Goal: Use online tool/utility: Utilize a website feature to perform a specific function

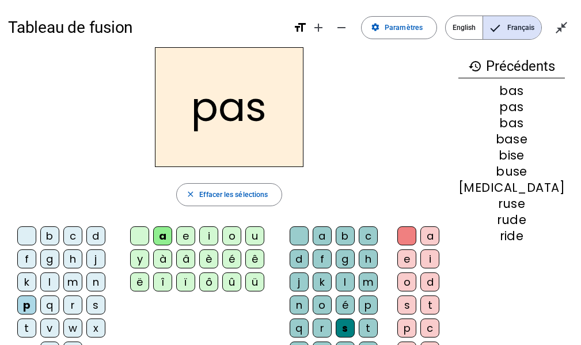
scroll to position [47, 0]
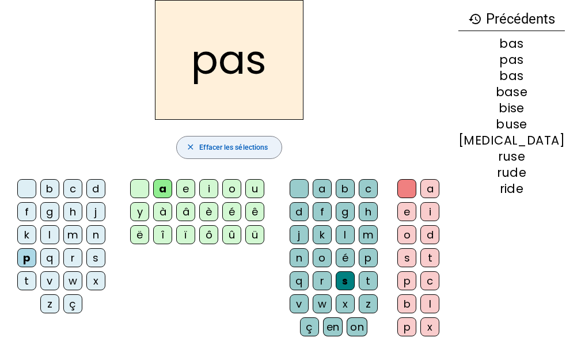
click at [251, 146] on span "Effacer les sélections" at bounding box center [233, 148] width 68 height 12
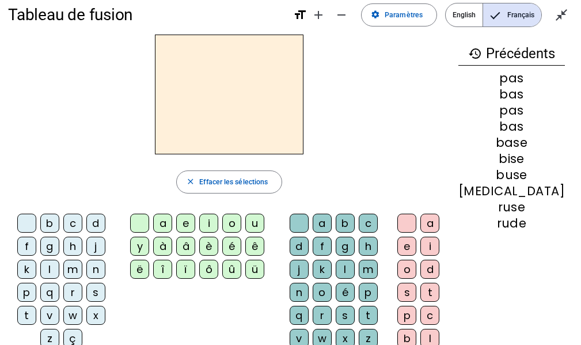
scroll to position [0, 0]
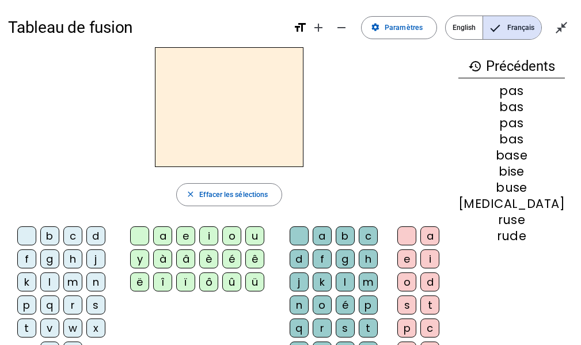
click at [75, 235] on div "c" at bounding box center [72, 235] width 19 height 19
click at [50, 281] on div "l" at bounding box center [49, 281] width 19 height 19
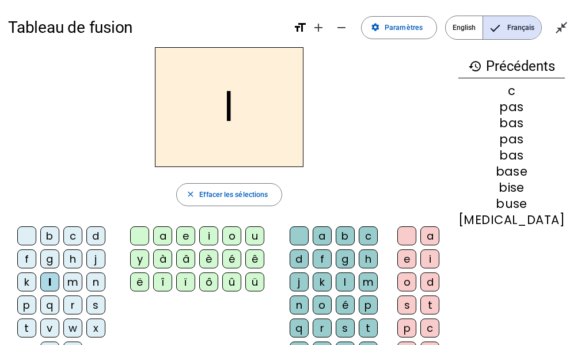
click at [72, 230] on div "c" at bounding box center [72, 235] width 19 height 19
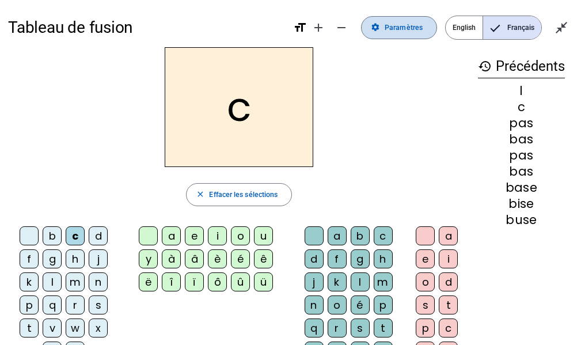
click at [397, 26] on span "Paramètres" at bounding box center [403, 28] width 38 height 12
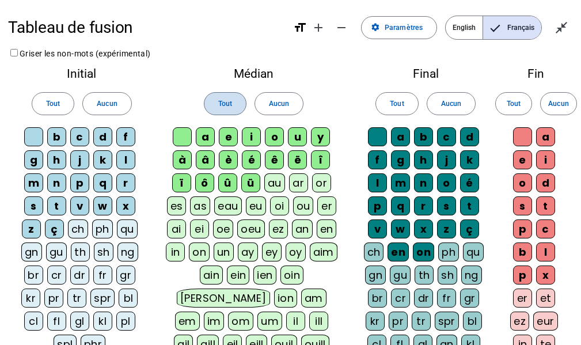
click at [215, 106] on span at bounding box center [224, 104] width 41 height 28
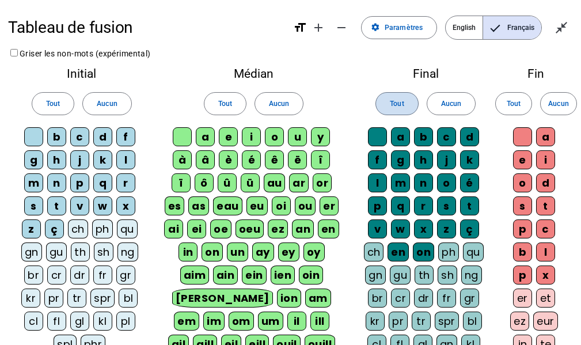
click at [392, 98] on span "Tout" at bounding box center [397, 104] width 14 height 12
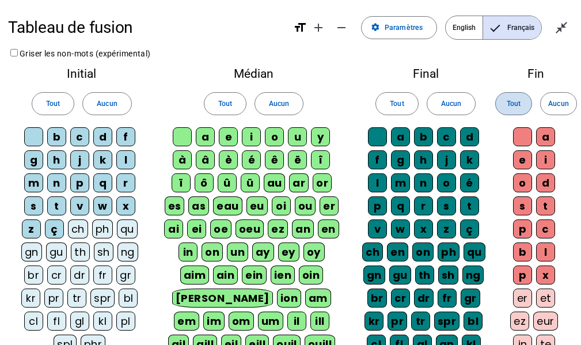
click at [513, 96] on span at bounding box center [513, 104] width 36 height 28
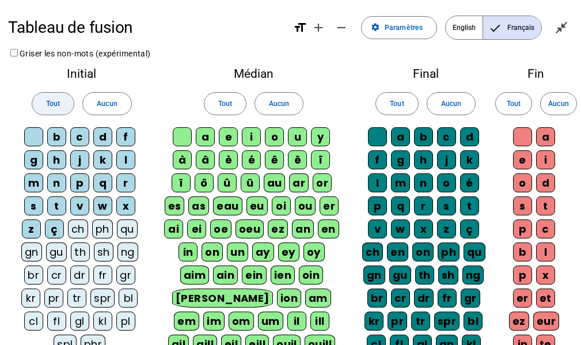
click at [55, 105] on span "Tout" at bounding box center [53, 104] width 14 height 12
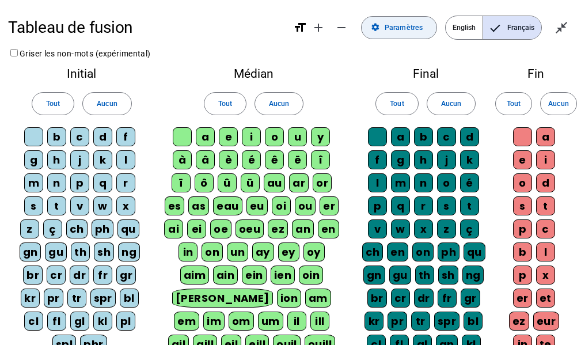
click at [407, 25] on span "Paramètres" at bounding box center [403, 28] width 38 height 12
click at [563, 22] on mat-icon "close_fullscreen" at bounding box center [561, 28] width 14 height 14
click at [563, 22] on mat-icon "open_in_full" at bounding box center [561, 28] width 14 height 14
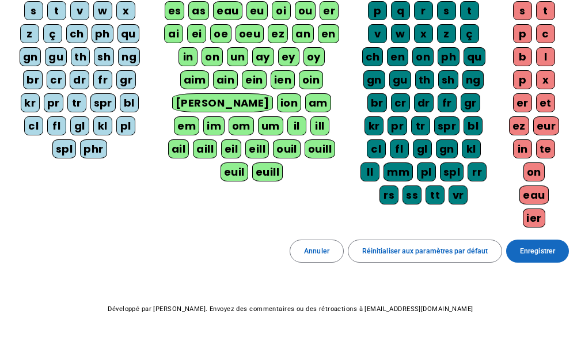
click at [531, 245] on span "Enregistrer" at bounding box center [537, 251] width 35 height 12
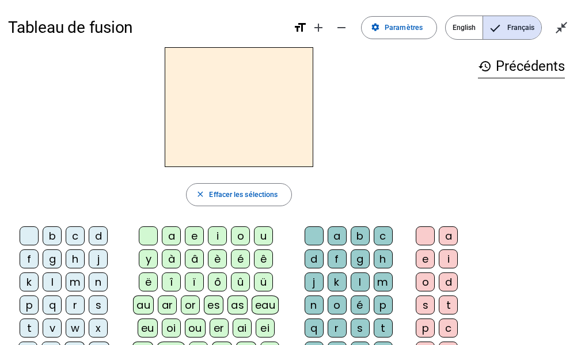
click at [77, 236] on div "c" at bounding box center [75, 235] width 19 height 19
click at [365, 281] on div "l" at bounding box center [359, 281] width 19 height 19
click at [171, 231] on div "a" at bounding box center [171, 235] width 19 height 19
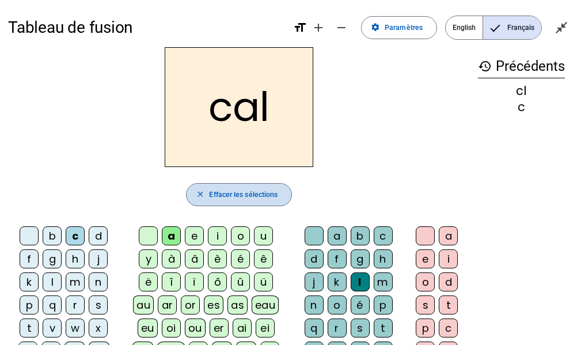
click at [242, 193] on span "Effacer les sélections" at bounding box center [243, 195] width 68 height 12
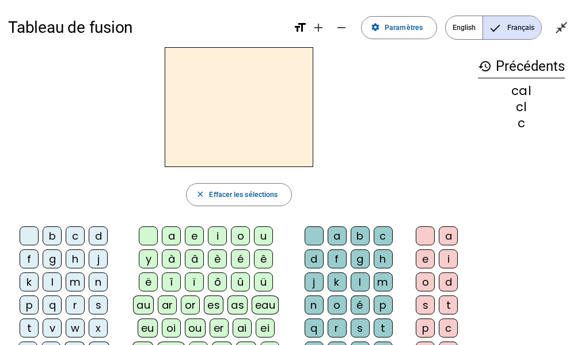
click at [77, 237] on div "c" at bounding box center [75, 235] width 19 height 19
click at [364, 280] on div "l" at bounding box center [359, 281] width 19 height 19
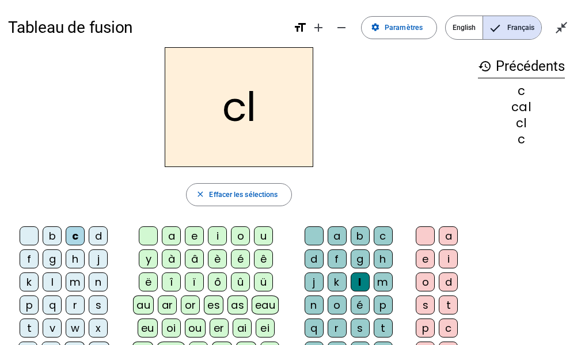
click at [450, 232] on div "a" at bounding box center [448, 235] width 19 height 19
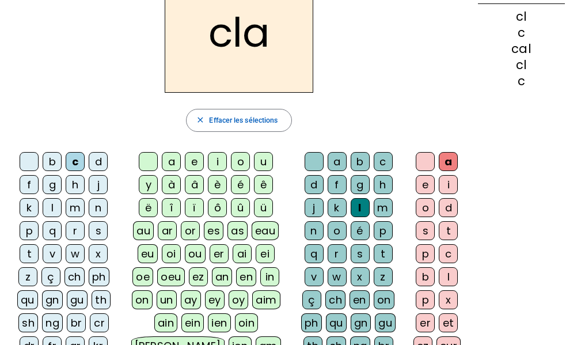
scroll to position [73, 0]
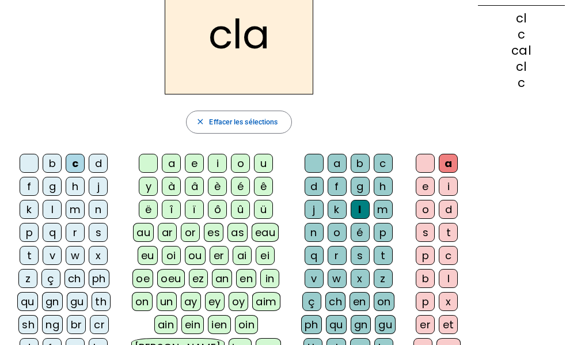
click at [379, 214] on div "m" at bounding box center [382, 209] width 19 height 19
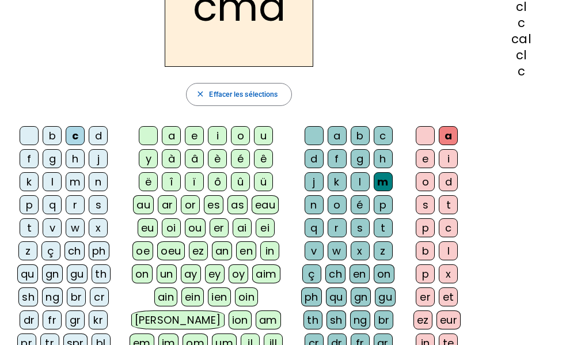
scroll to position [101, 0]
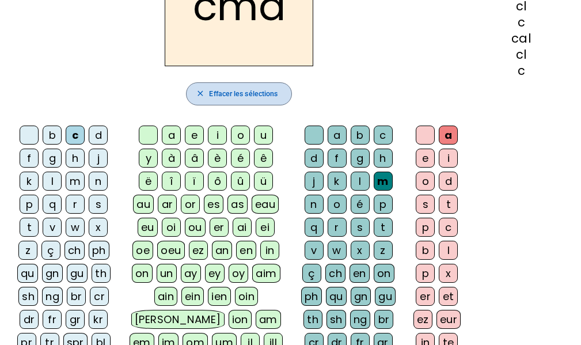
click at [262, 93] on span "Effacer les sélections" at bounding box center [243, 94] width 68 height 12
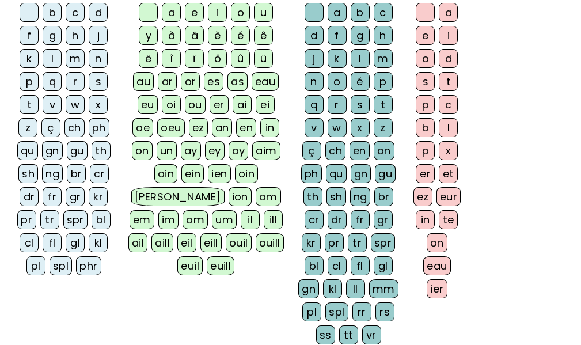
scroll to position [224, 0]
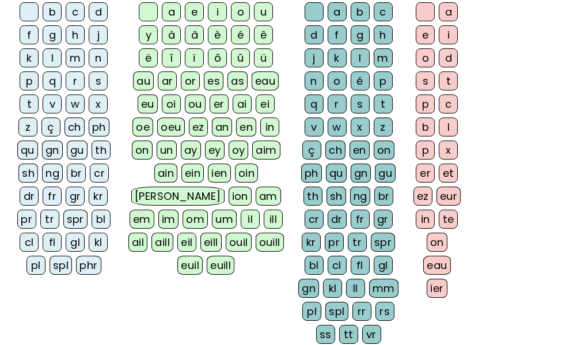
click at [31, 240] on div "cl" at bounding box center [29, 241] width 19 height 19
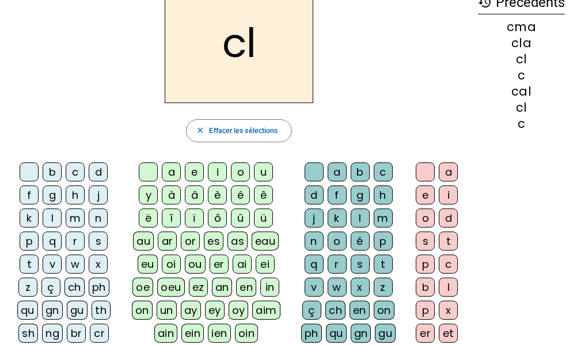
scroll to position [63, 0]
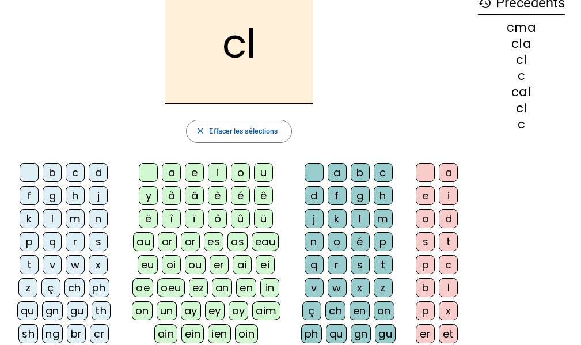
click at [173, 176] on div "a" at bounding box center [171, 172] width 19 height 19
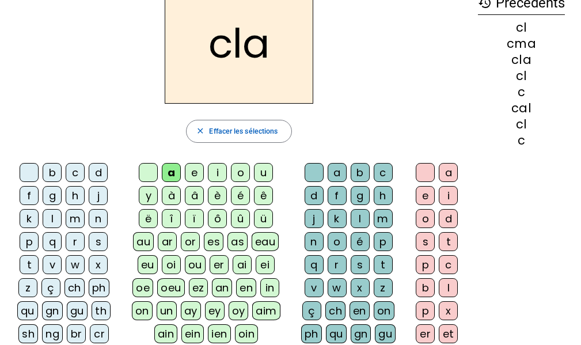
click at [382, 216] on div "m" at bounding box center [382, 218] width 19 height 19
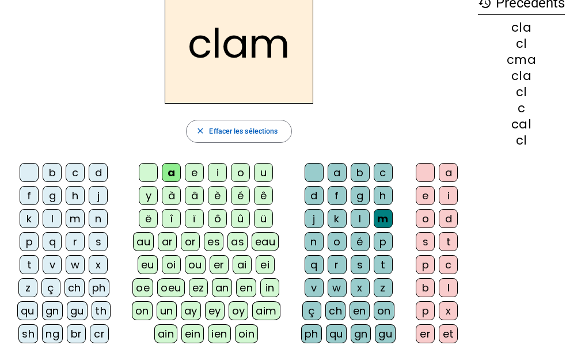
click at [424, 190] on div "e" at bounding box center [425, 195] width 19 height 19
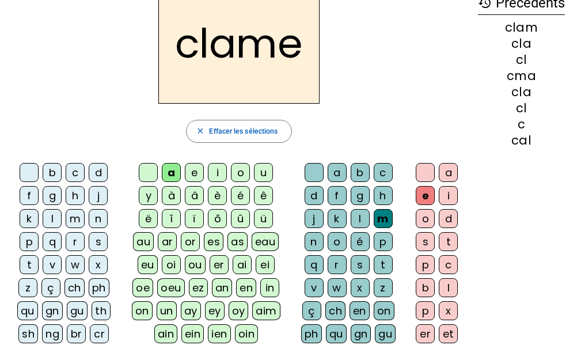
click at [73, 171] on div "c" at bounding box center [75, 172] width 19 height 19
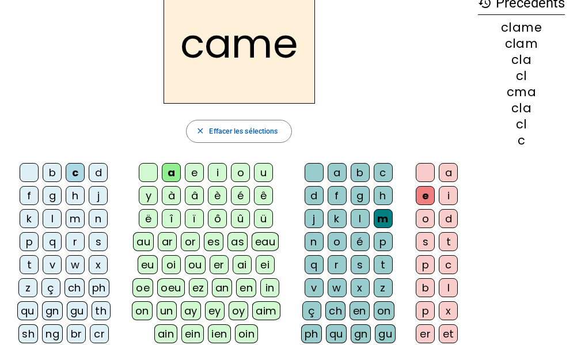
click at [49, 219] on div "l" at bounding box center [52, 218] width 19 height 19
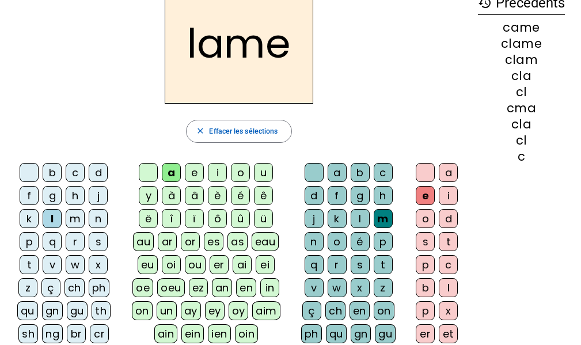
click at [99, 173] on div "d" at bounding box center [98, 172] width 19 height 19
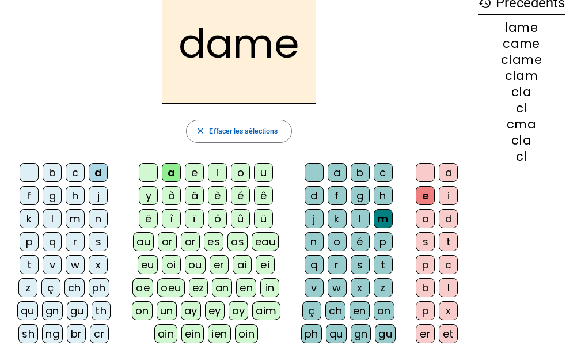
click at [73, 172] on div "c" at bounding box center [75, 172] width 19 height 19
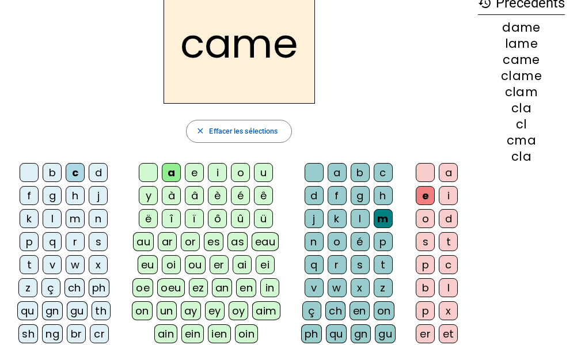
click at [314, 237] on div "n" at bounding box center [313, 241] width 19 height 19
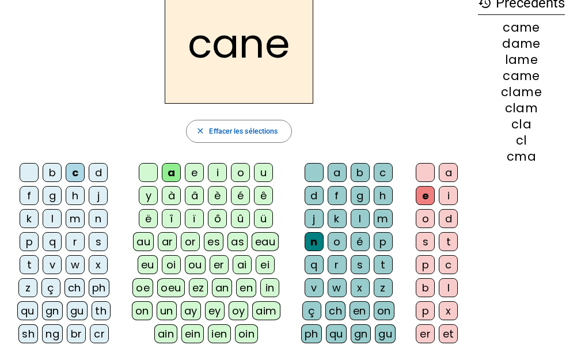
click at [360, 195] on div "g" at bounding box center [359, 195] width 19 height 19
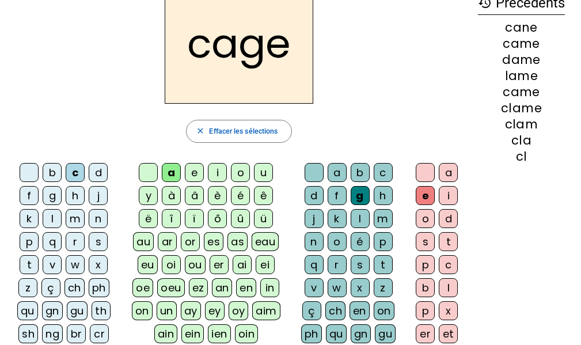
click at [385, 236] on div "p" at bounding box center [382, 241] width 19 height 19
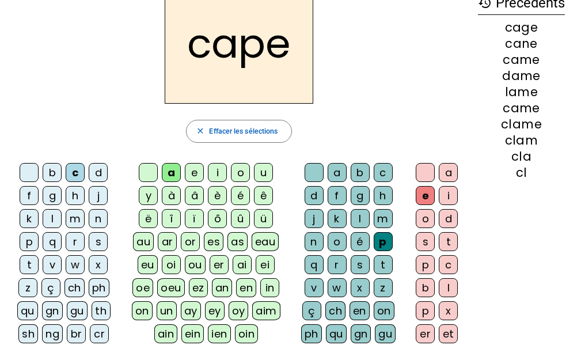
click at [359, 196] on div "g" at bounding box center [359, 195] width 19 height 19
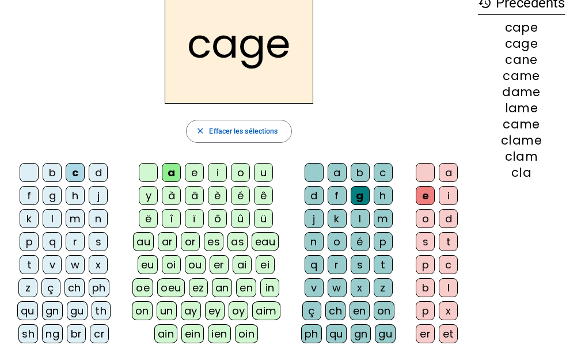
click at [28, 241] on div "p" at bounding box center [29, 241] width 19 height 19
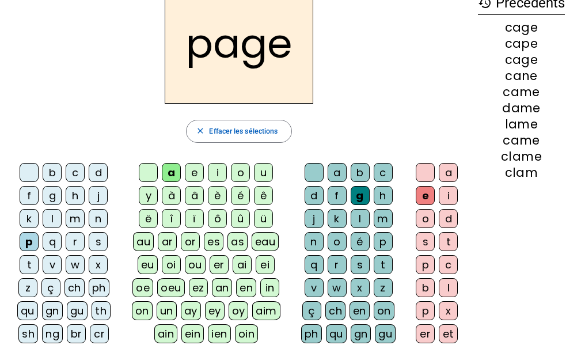
click at [99, 240] on div "s" at bounding box center [98, 241] width 19 height 19
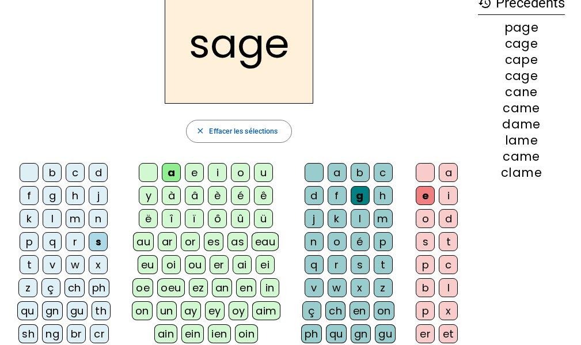
click at [75, 219] on div "m" at bounding box center [75, 218] width 19 height 19
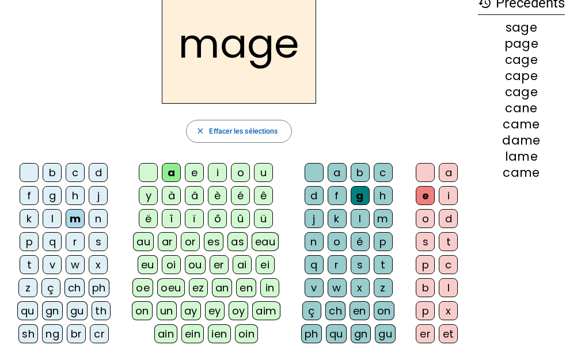
click at [265, 169] on div "u" at bounding box center [263, 172] width 19 height 19
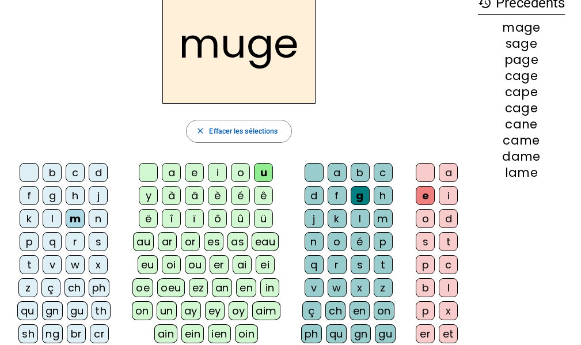
click at [51, 218] on div "l" at bounding box center [52, 218] width 19 height 19
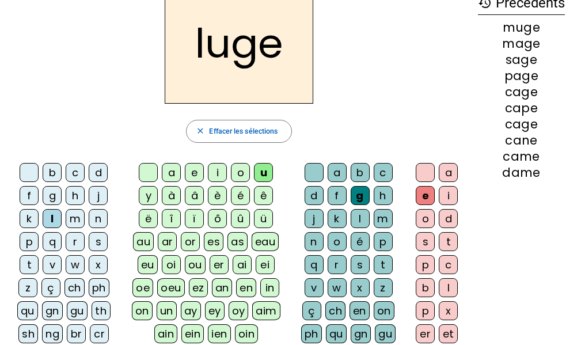
click at [311, 239] on div "n" at bounding box center [313, 241] width 19 height 19
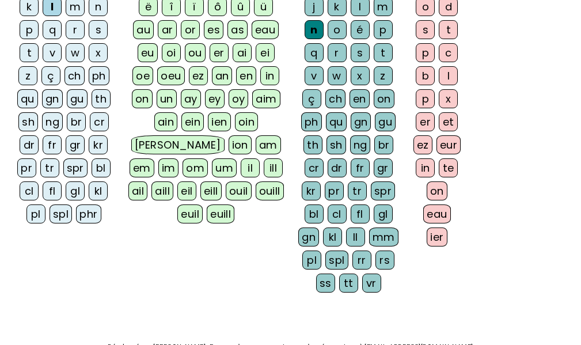
scroll to position [276, 0]
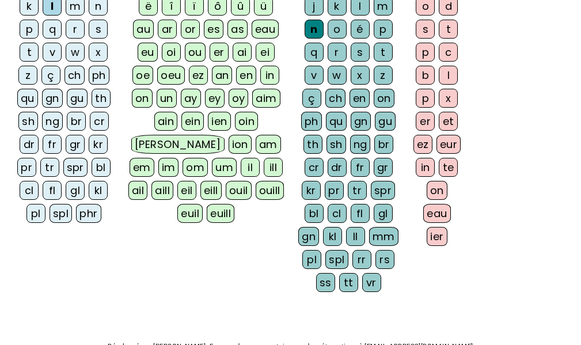
click at [234, 204] on div "euill" at bounding box center [221, 213] width 28 height 19
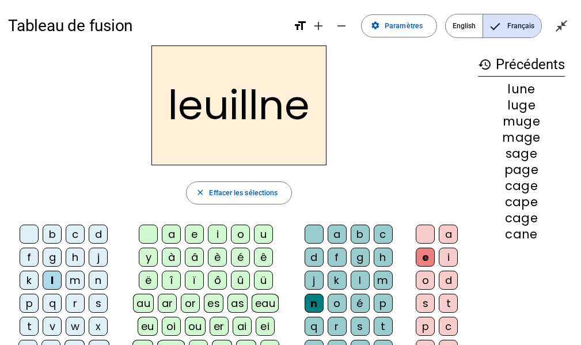
scroll to position [0, 0]
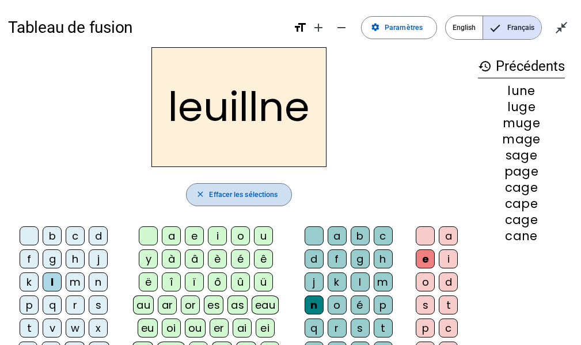
click at [257, 195] on span "Effacer les sélections" at bounding box center [243, 195] width 68 height 12
